Goal: Information Seeking & Learning: Learn about a topic

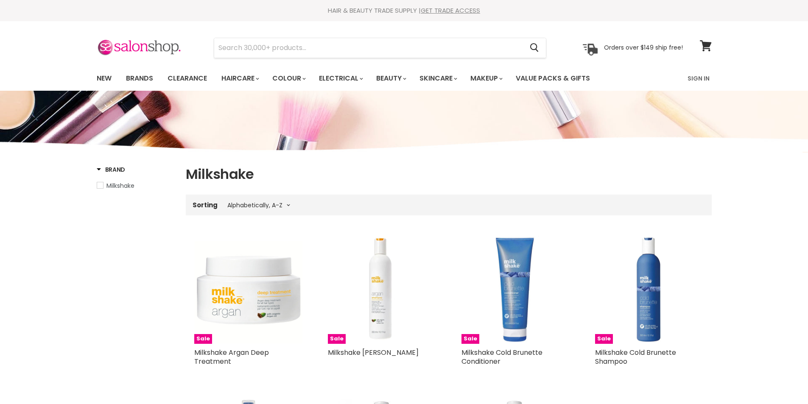
select select "title-ascending"
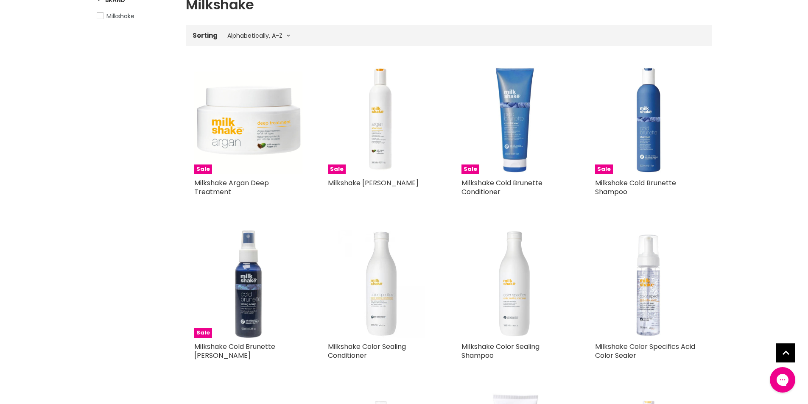
scroll to position [254, 0]
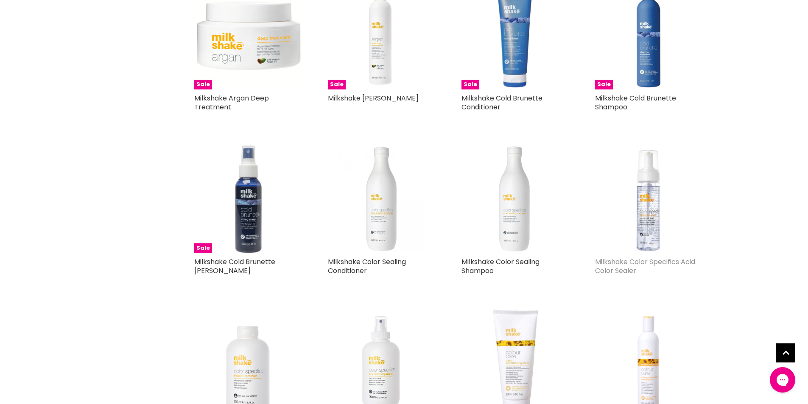
click at [675, 265] on link "Milkshake Color Specifics Acid Color Sealer" at bounding box center [645, 266] width 100 height 19
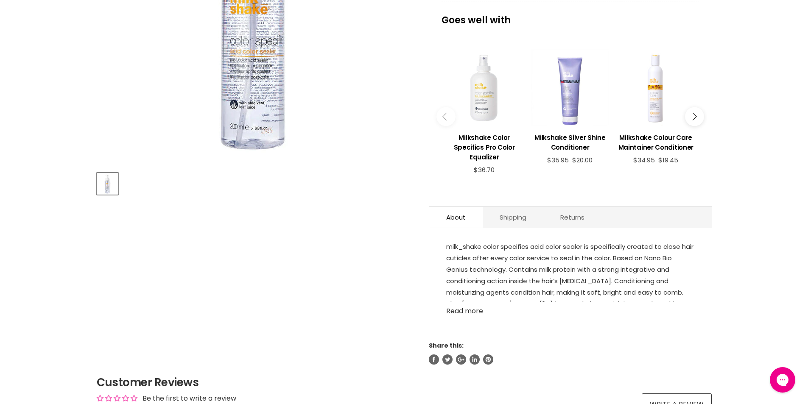
click at [465, 310] on link "Read more" at bounding box center [570, 308] width 248 height 13
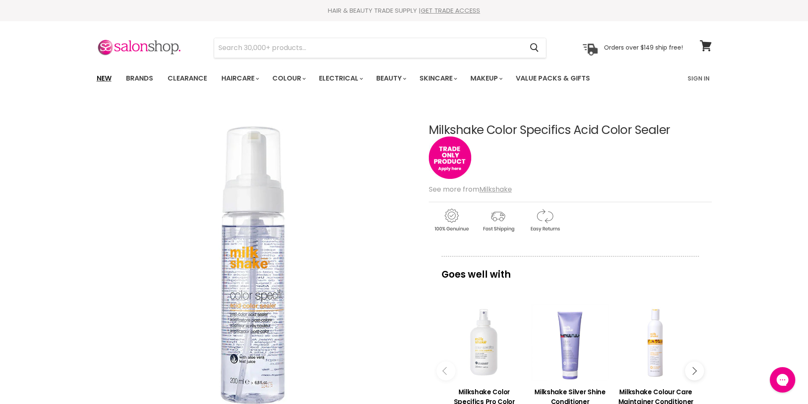
click at [106, 79] on link "New" at bounding box center [104, 79] width 28 height 18
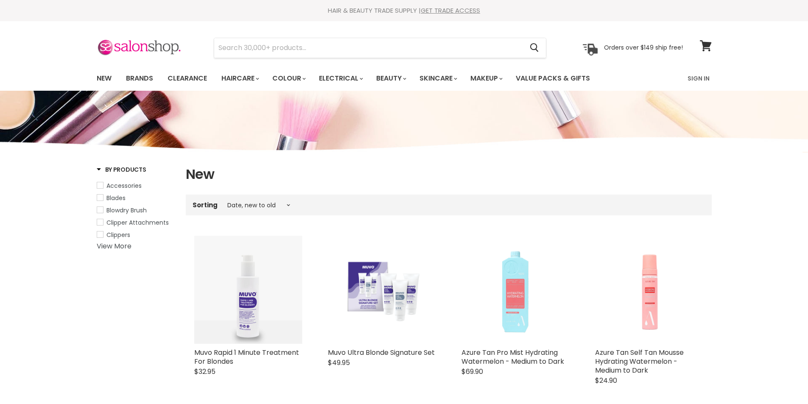
select select "created-descending"
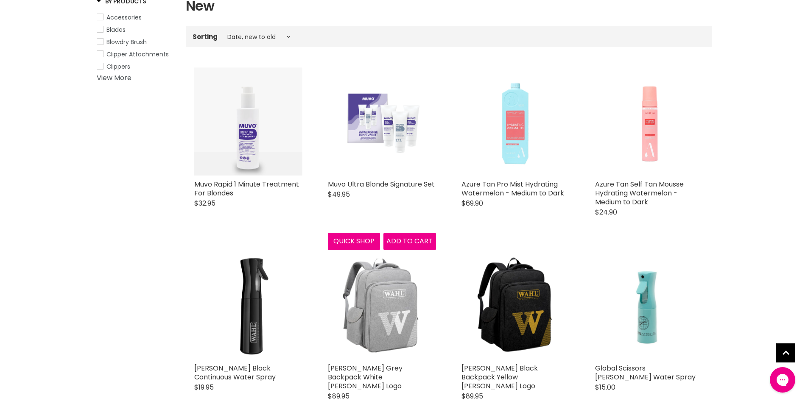
scroll to position [170, 0]
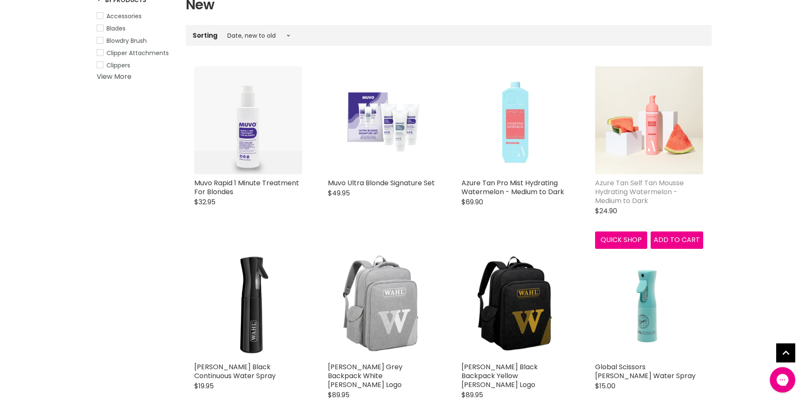
click at [619, 186] on link "Azure Tan Self Tan Mousse Hydrating Watermelon - Medium to Dark" at bounding box center [639, 192] width 89 height 28
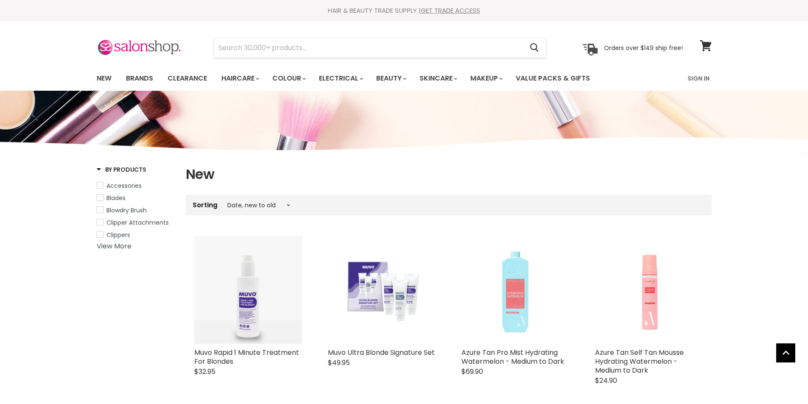
select select "created-descending"
click at [145, 80] on link "Brands" at bounding box center [140, 79] width 40 height 18
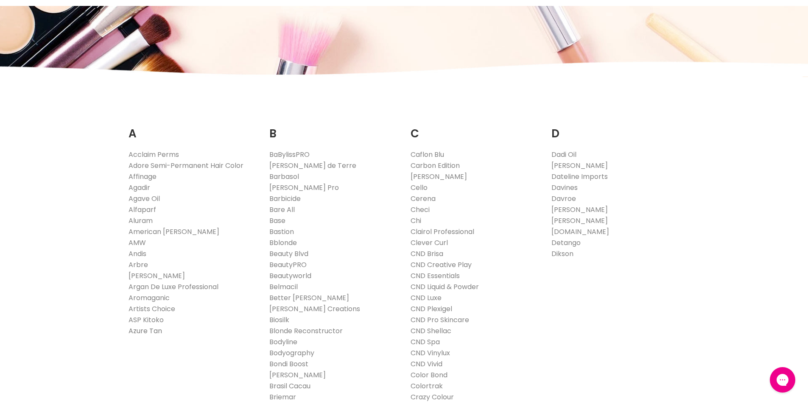
click at [150, 331] on link "Azure Tan" at bounding box center [144, 331] width 33 height 10
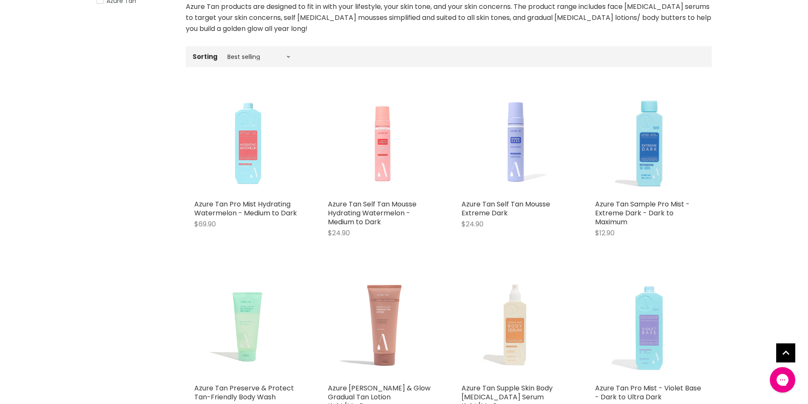
scroll to position [170, 0]
